Goal: Task Accomplishment & Management: Use online tool/utility

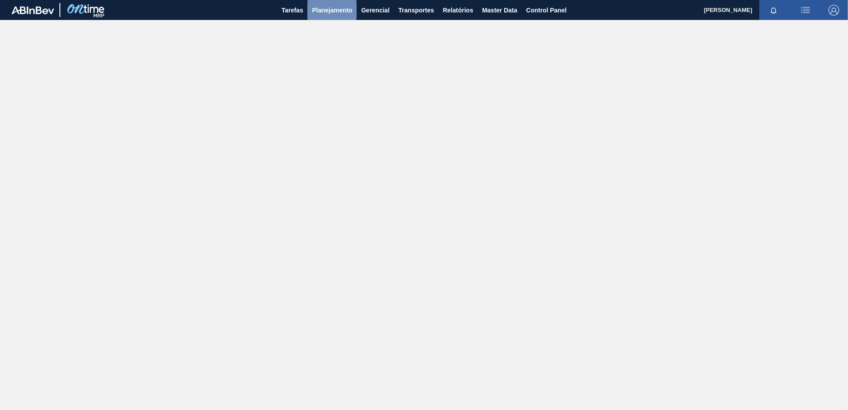
click at [343, 9] on span "Planejamento" at bounding box center [332, 10] width 40 height 11
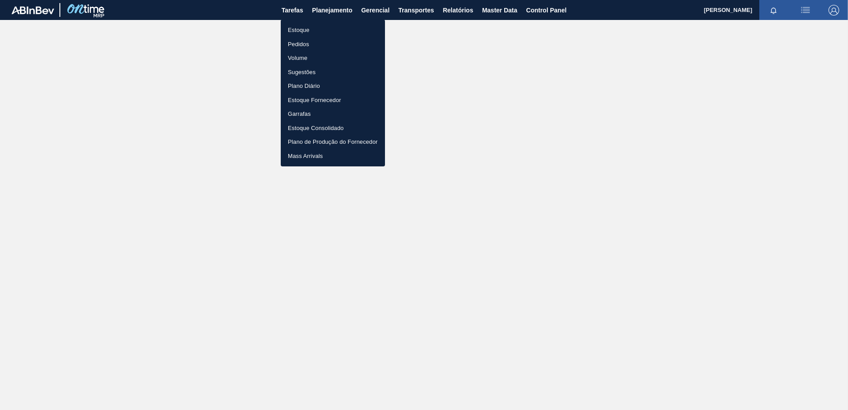
click at [298, 46] on li "Pedidos" at bounding box center [333, 44] width 104 height 14
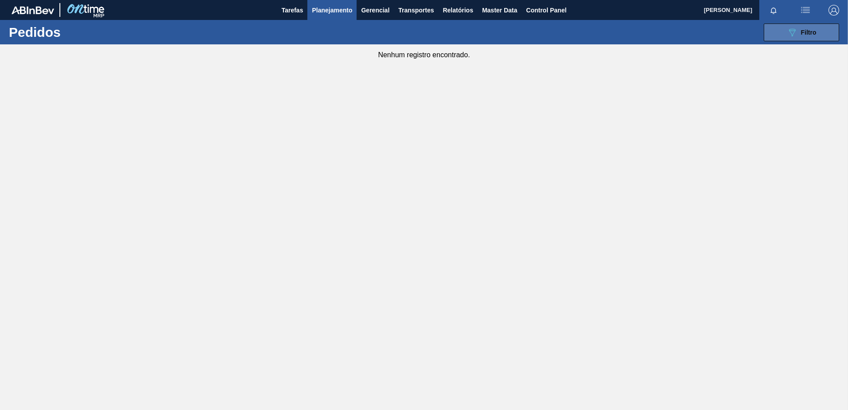
click at [790, 37] on icon "089F7B8B-B2A5-4AFE-B5C0-19BA573D28AC" at bounding box center [792, 32] width 11 height 11
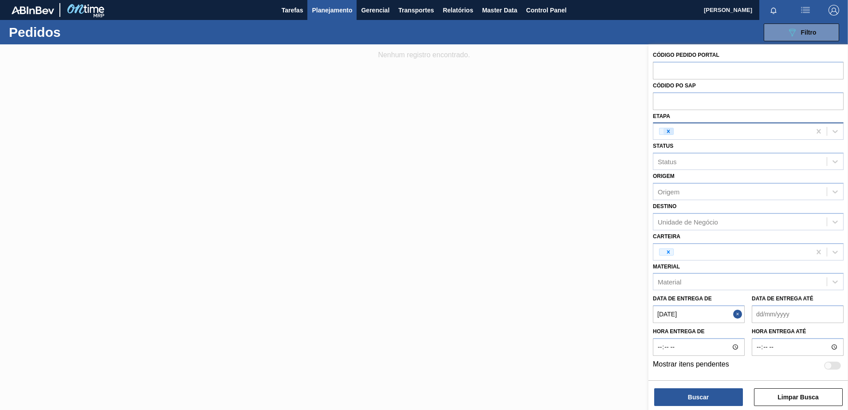
click at [671, 132] on div at bounding box center [669, 131] width 10 height 6
click at [671, 255] on div at bounding box center [669, 252] width 10 height 6
click at [675, 401] on button "Buscar" at bounding box center [698, 397] width 89 height 18
